Goal: Find specific page/section: Find specific page/section

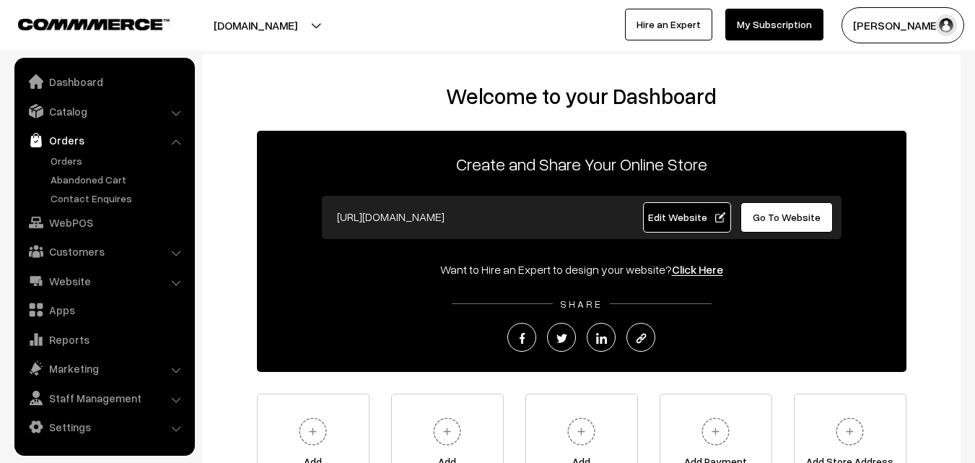
click at [74, 159] on link "Orders" at bounding box center [118, 160] width 143 height 15
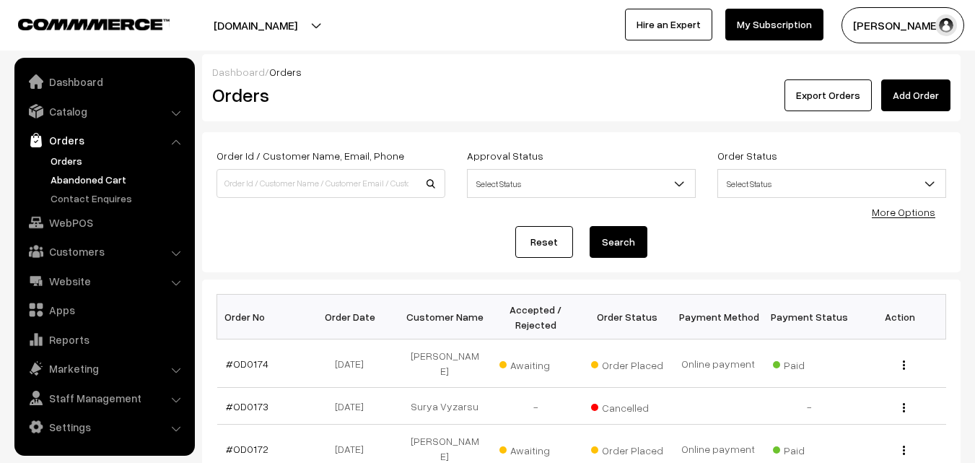
click at [99, 179] on link "Abandoned Cart" at bounding box center [118, 179] width 143 height 15
